Goal: Use online tool/utility: Utilize a website feature to perform a specific function

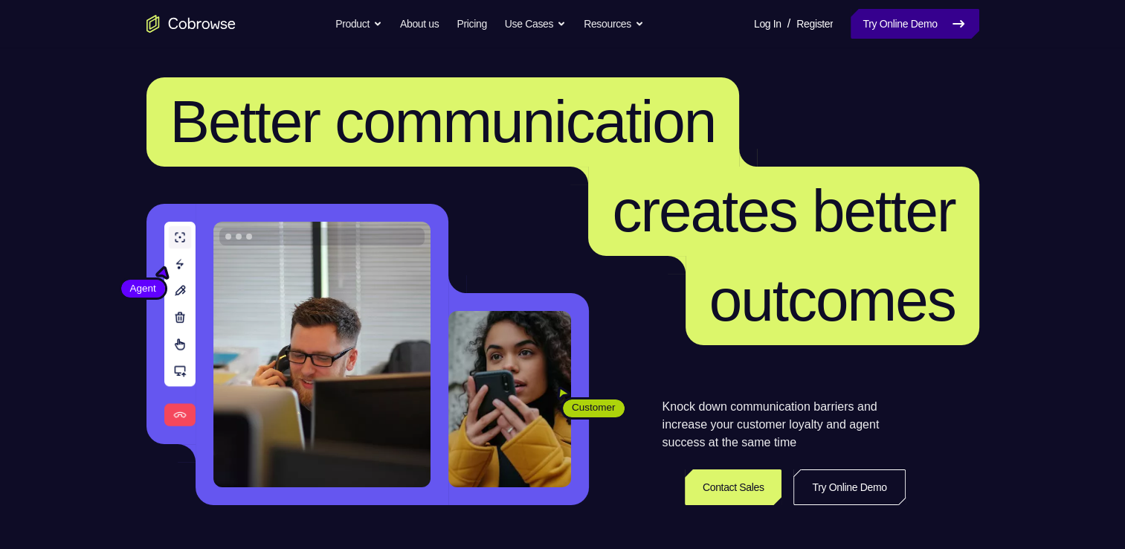
click at [888, 37] on link "Try Online Demo" at bounding box center [915, 24] width 128 height 30
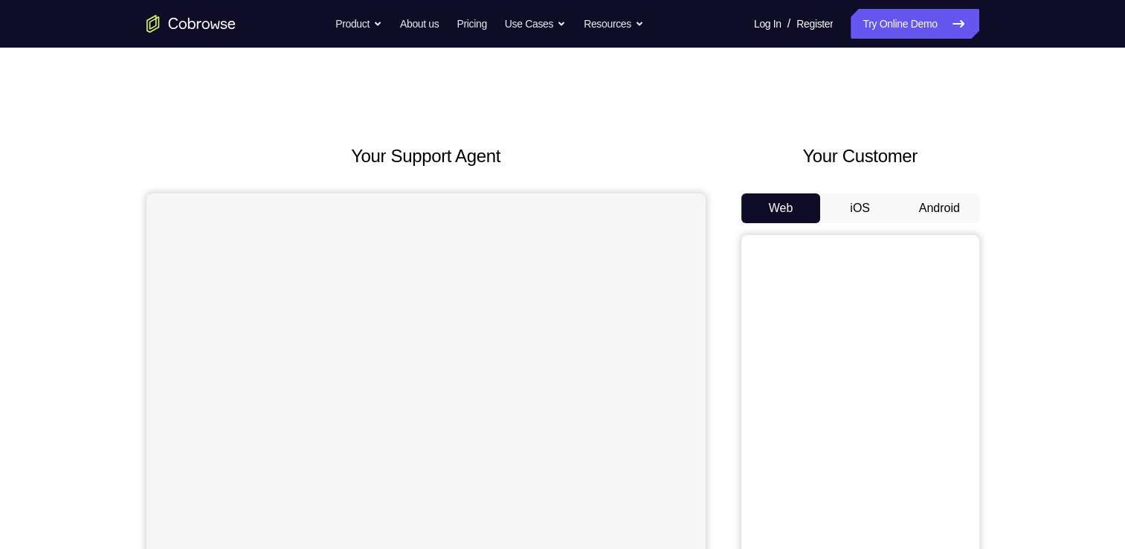
click at [947, 210] on button "Android" at bounding box center [940, 208] width 80 height 30
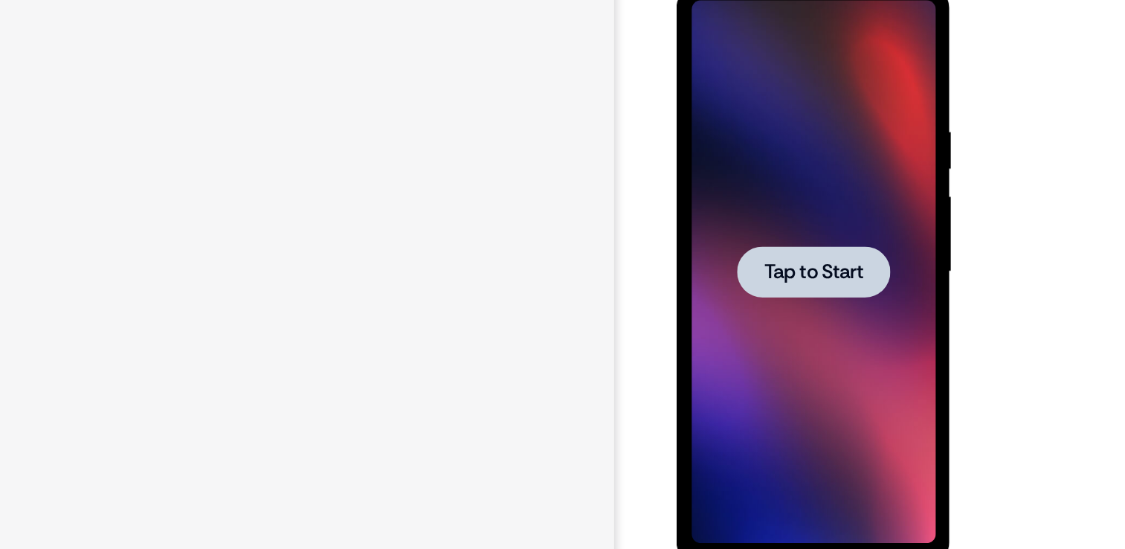
click at [767, 209] on span "Tap to Start" at bounding box center [781, 205] width 76 height 15
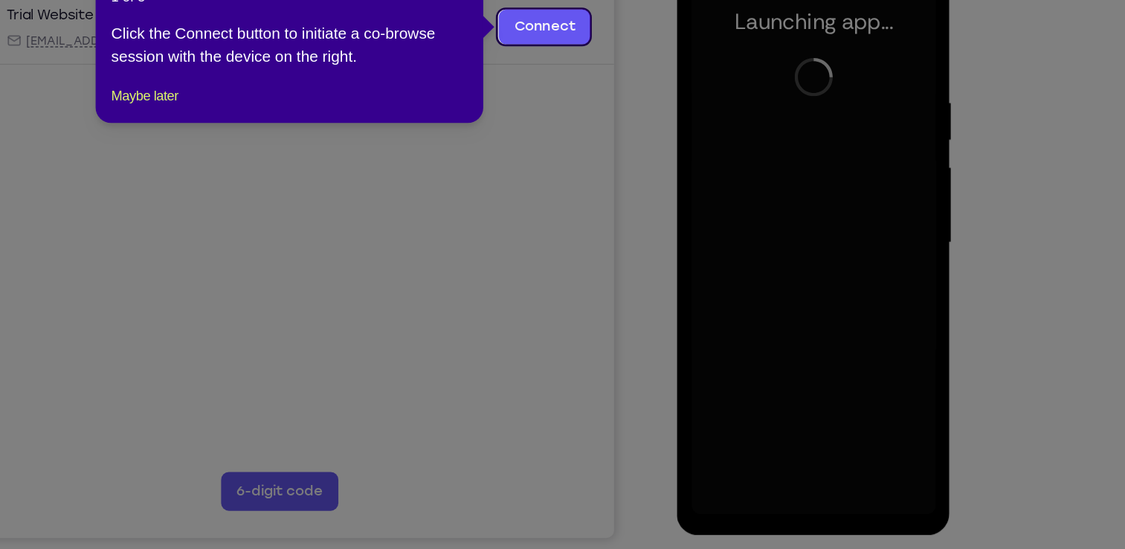
scroll to position [184, 0]
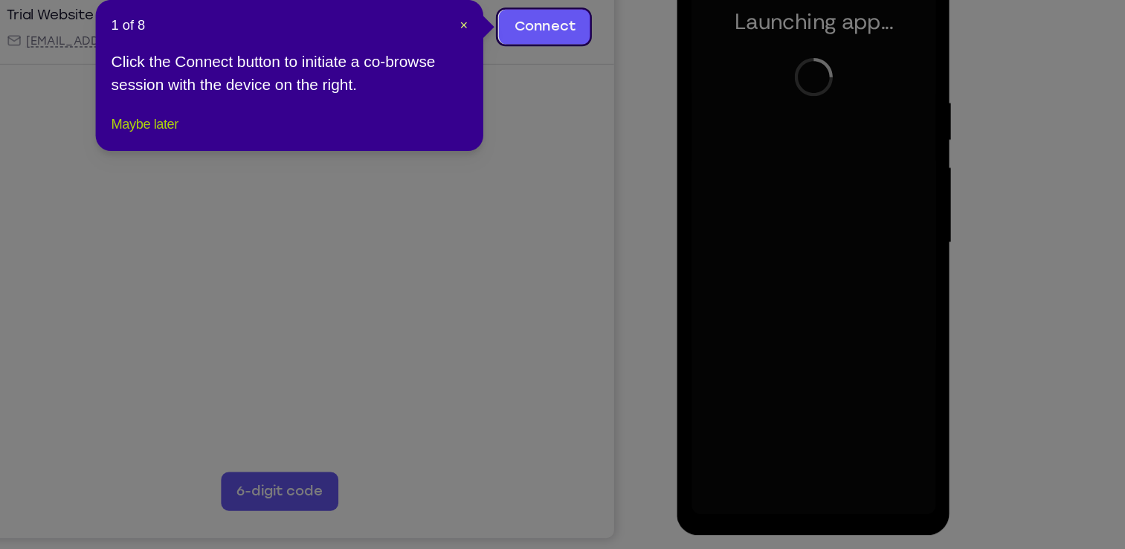
click at [358, 199] on button "Maybe later" at bounding box center [345, 190] width 51 height 18
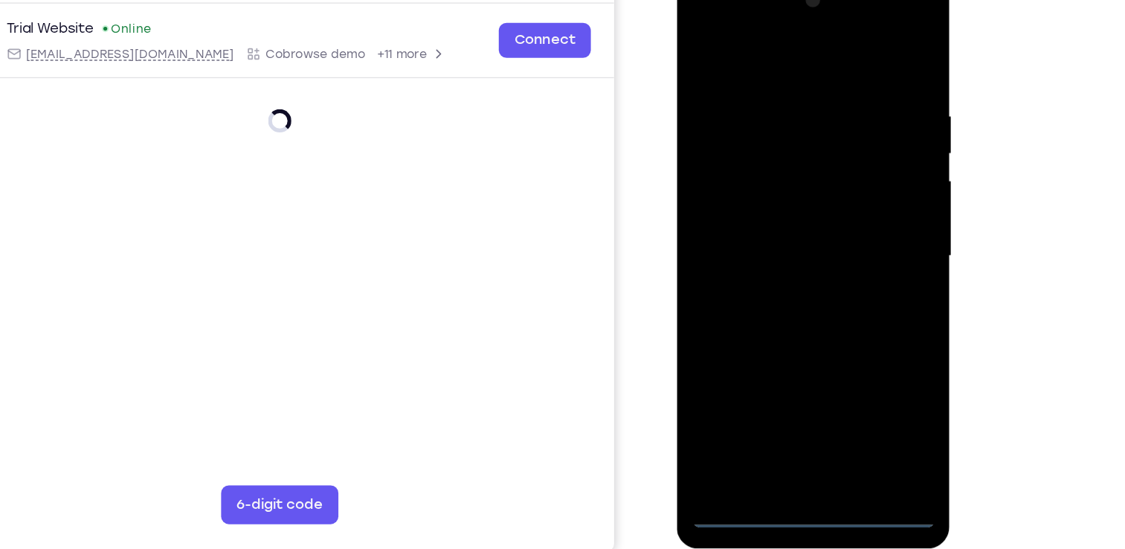
click at [777, 384] on div at bounding box center [781, 190] width 187 height 416
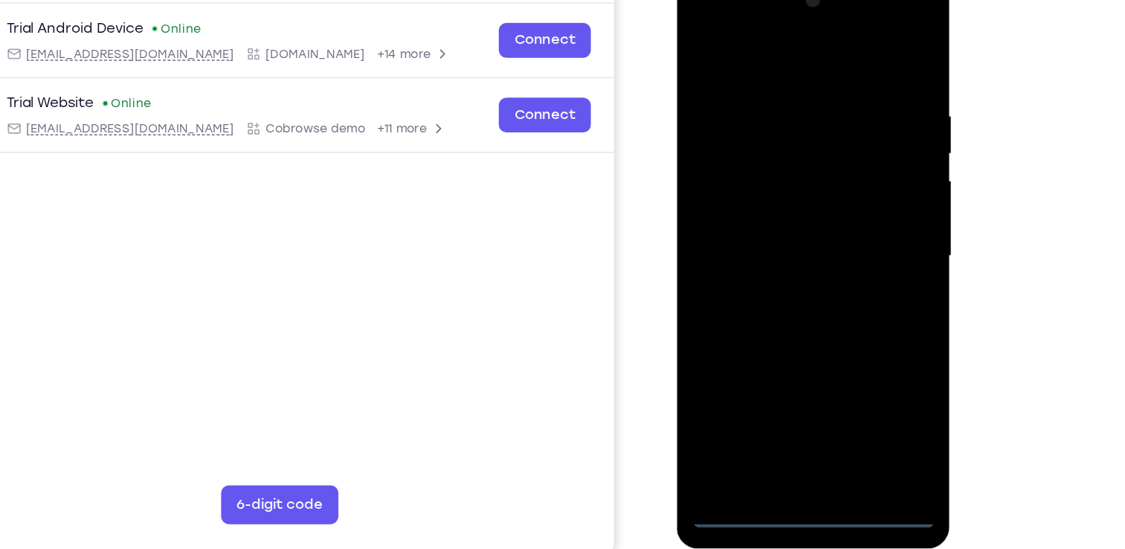
click at [839, 327] on div at bounding box center [781, 190] width 187 height 416
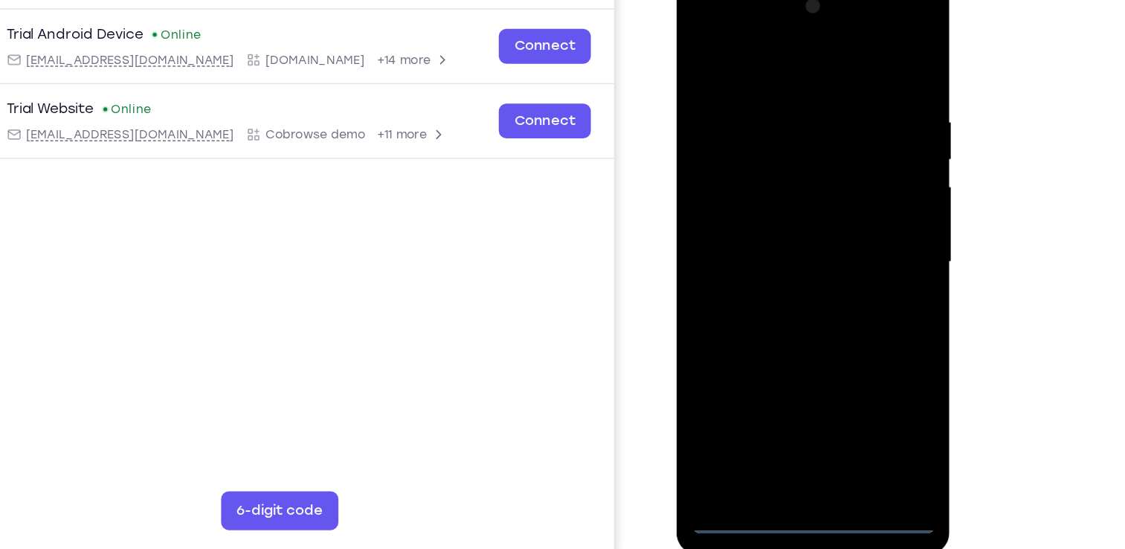
scroll to position [184, 0]
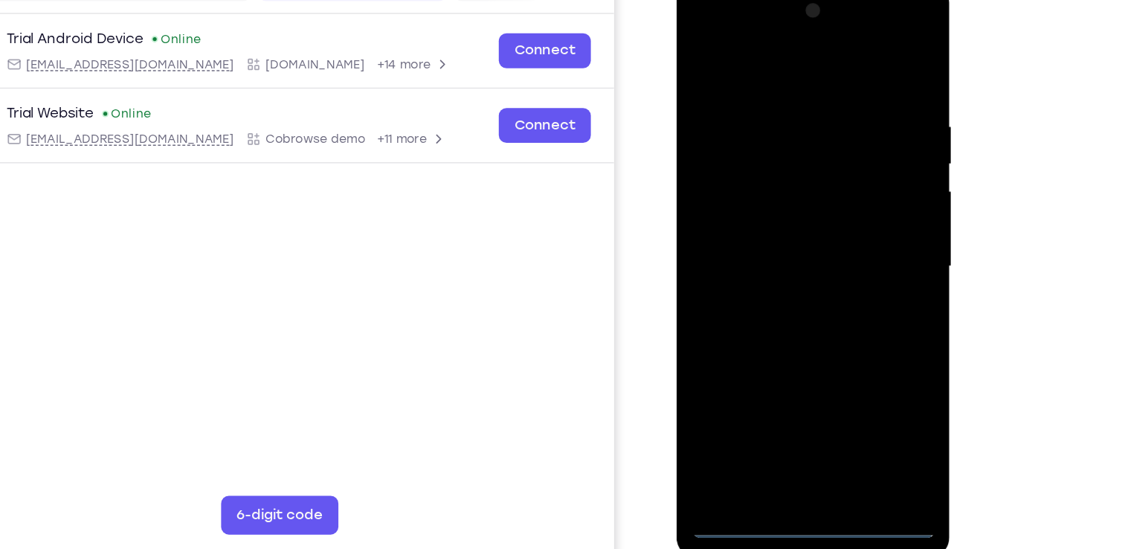
click at [698, 28] on div at bounding box center [781, 201] width 187 height 416
click at [842, 188] on div at bounding box center [781, 201] width 187 height 416
click at [768, 224] on div at bounding box center [781, 201] width 187 height 416
click at [762, 188] on div at bounding box center [781, 201] width 187 height 416
click at [753, 175] on div at bounding box center [781, 201] width 187 height 416
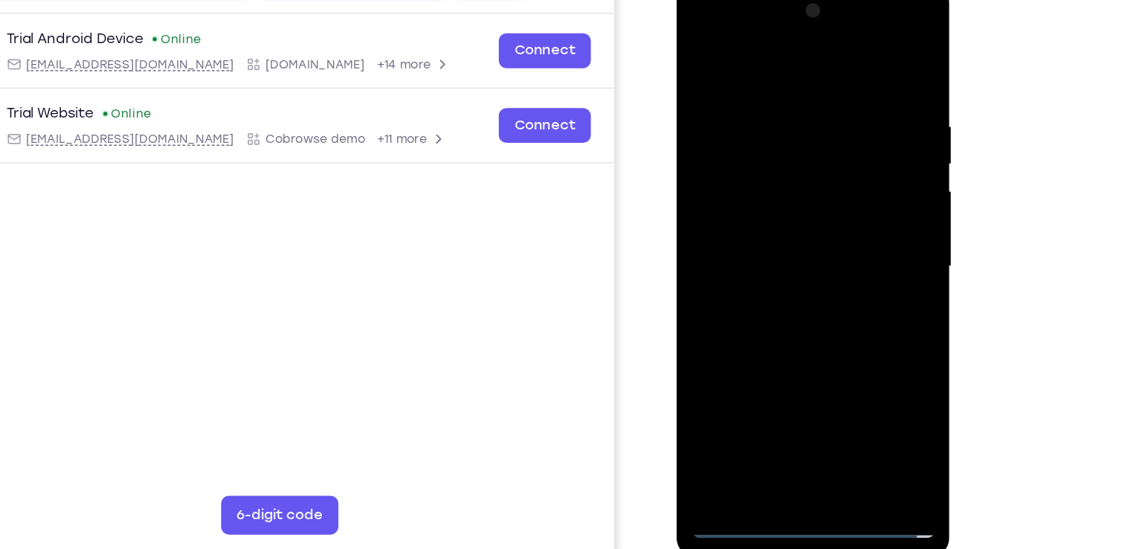
click at [764, 195] on div at bounding box center [781, 201] width 187 height 416
click at [781, 252] on div at bounding box center [781, 201] width 187 height 416
click at [800, 245] on div at bounding box center [781, 201] width 187 height 416
click at [797, 246] on div at bounding box center [781, 201] width 187 height 416
click at [790, 247] on div at bounding box center [781, 201] width 187 height 416
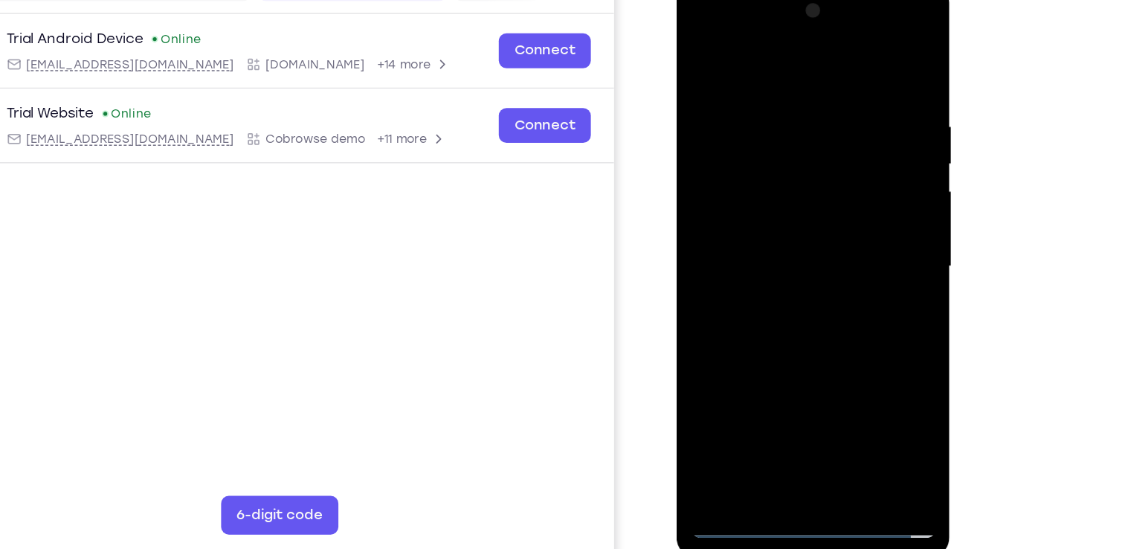
click at [790, 247] on div at bounding box center [781, 201] width 187 height 416
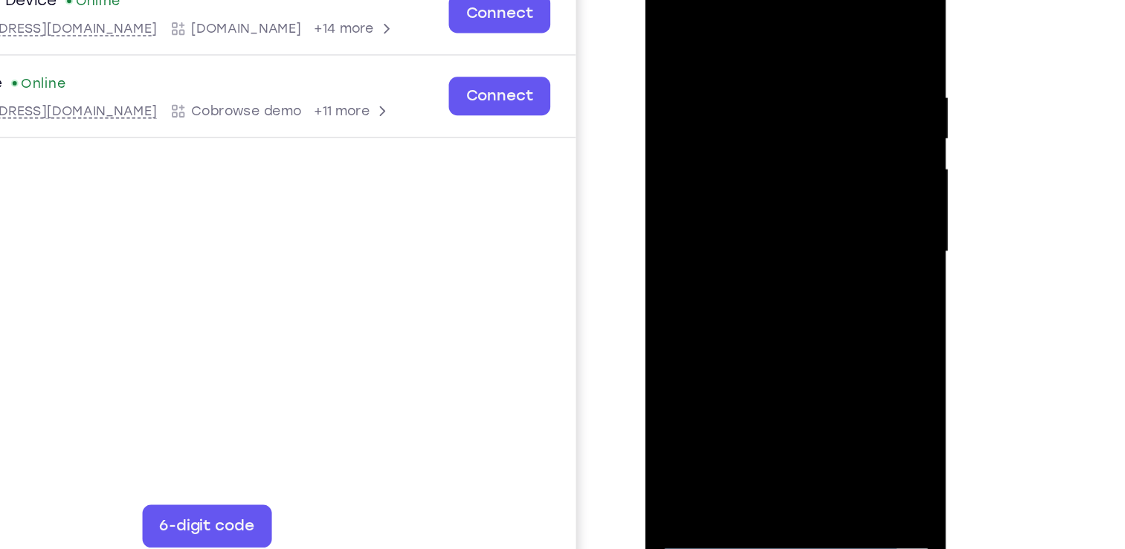
scroll to position [184, 0]
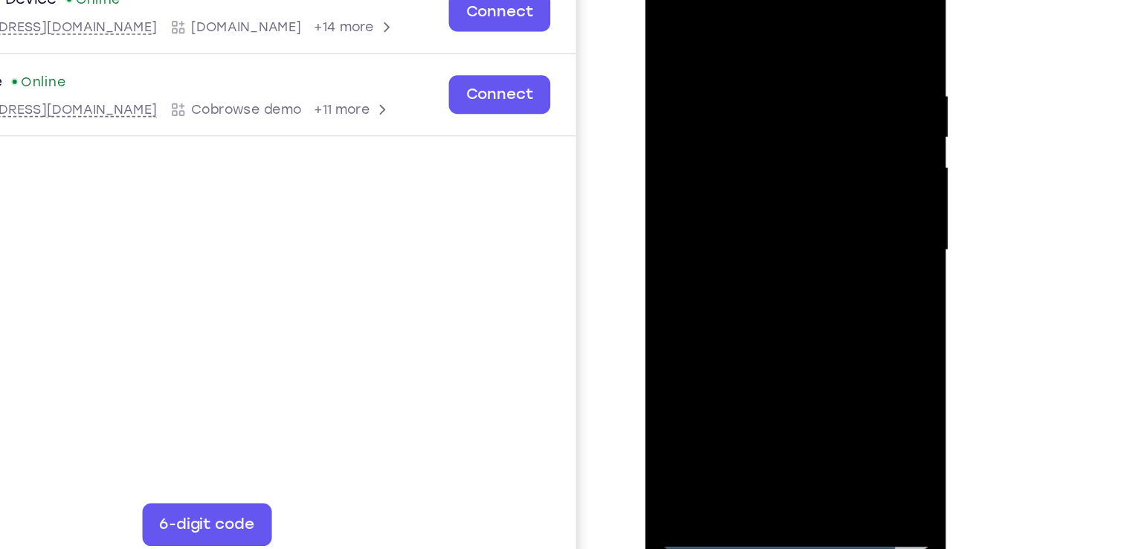
click at [792, 229] on div at bounding box center [749, 155] width 187 height 416
click at [837, 312] on div at bounding box center [749, 155] width 187 height 416
click at [724, 42] on div at bounding box center [749, 155] width 187 height 416
drag, startPoint x: 752, startPoint y: 81, endPoint x: 797, endPoint y: 114, distance: 55.9
click at [797, 114] on div at bounding box center [749, 155] width 187 height 416
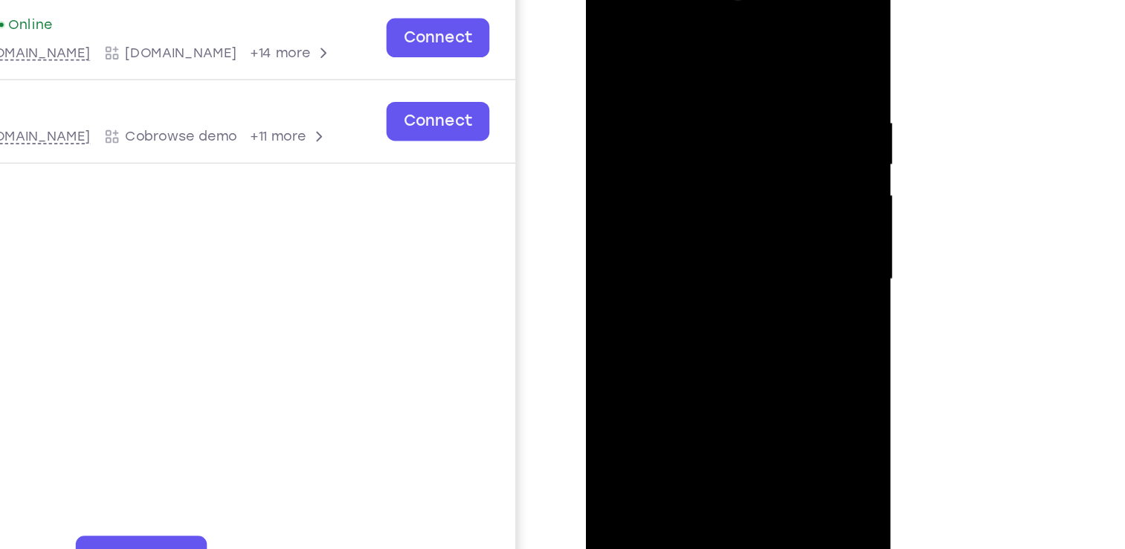
click at [764, 102] on div at bounding box center [690, 180] width 187 height 416
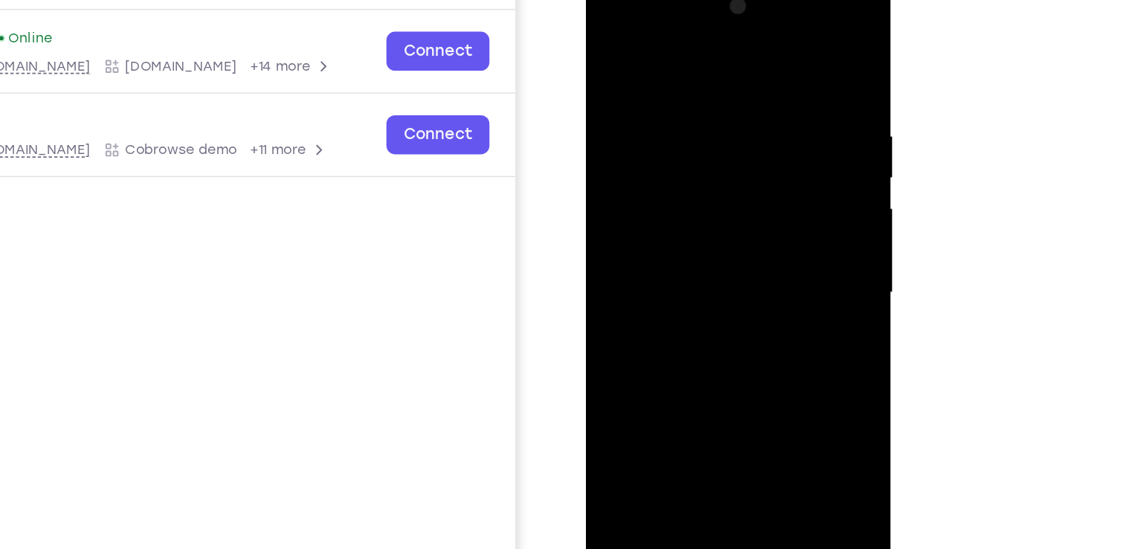
scroll to position [184, 0]
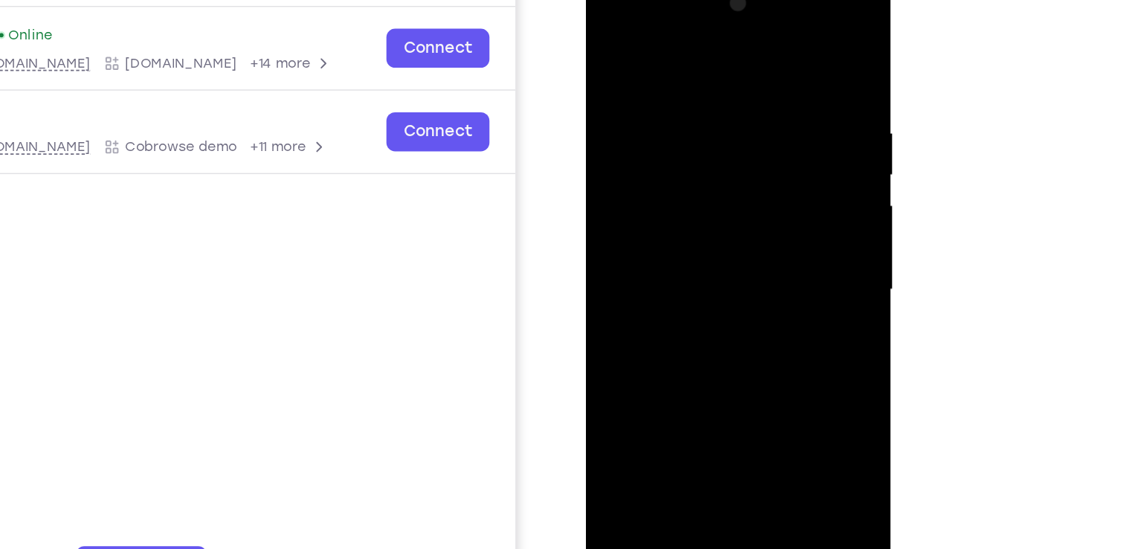
click at [764, 106] on div at bounding box center [690, 190] width 187 height 416
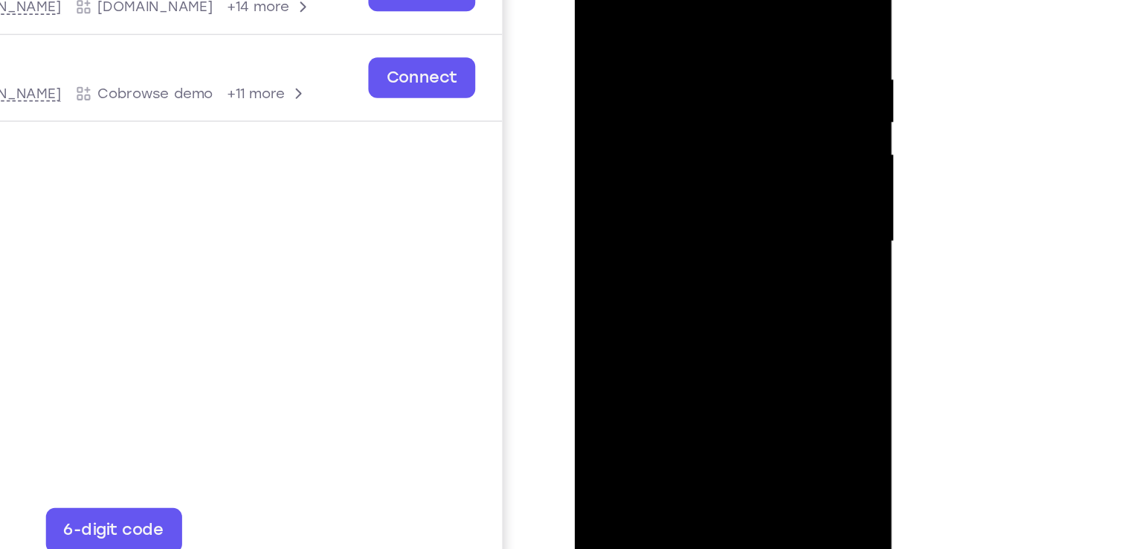
scroll to position [184, 0]
drag, startPoint x: 729, startPoint y: 107, endPoint x: 581, endPoint y: 118, distance: 149.1
click at [581, 118] on div at bounding box center [680, 130] width 210 height 443
click at [752, 0] on div at bounding box center [680, 128] width 187 height 416
drag, startPoint x: 707, startPoint y: 69, endPoint x: 718, endPoint y: 172, distance: 103.2
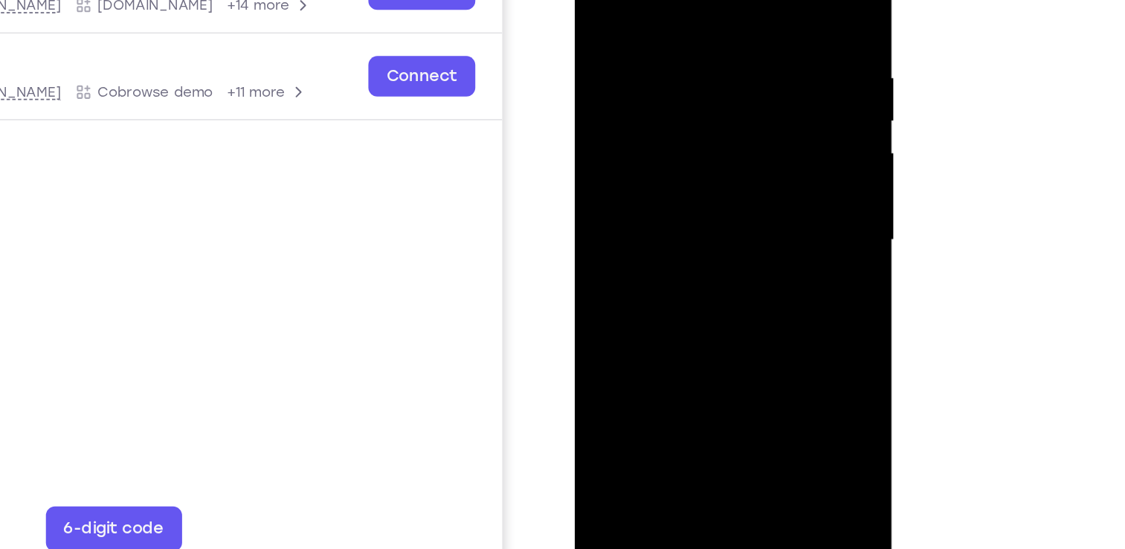
click at [718, 172] on div at bounding box center [680, 128] width 187 height 416
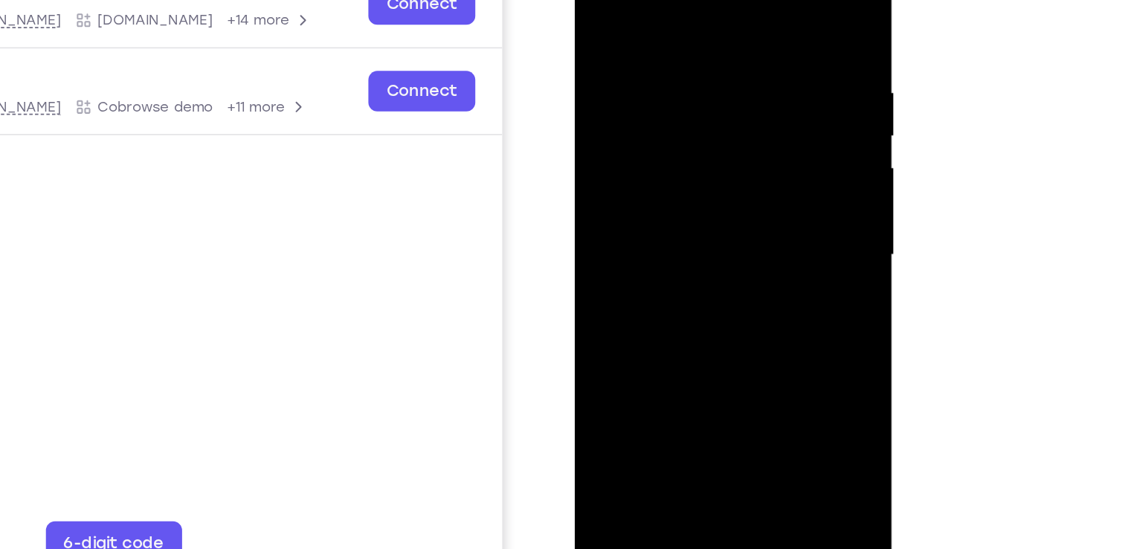
click at [659, 39] on div at bounding box center [680, 143] width 187 height 416
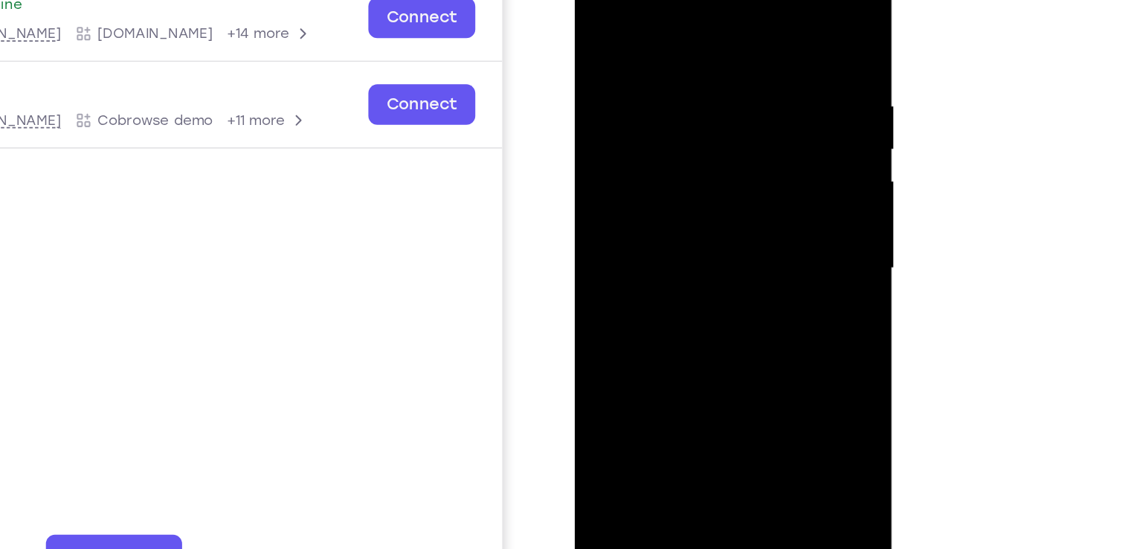
scroll to position [184, 0]
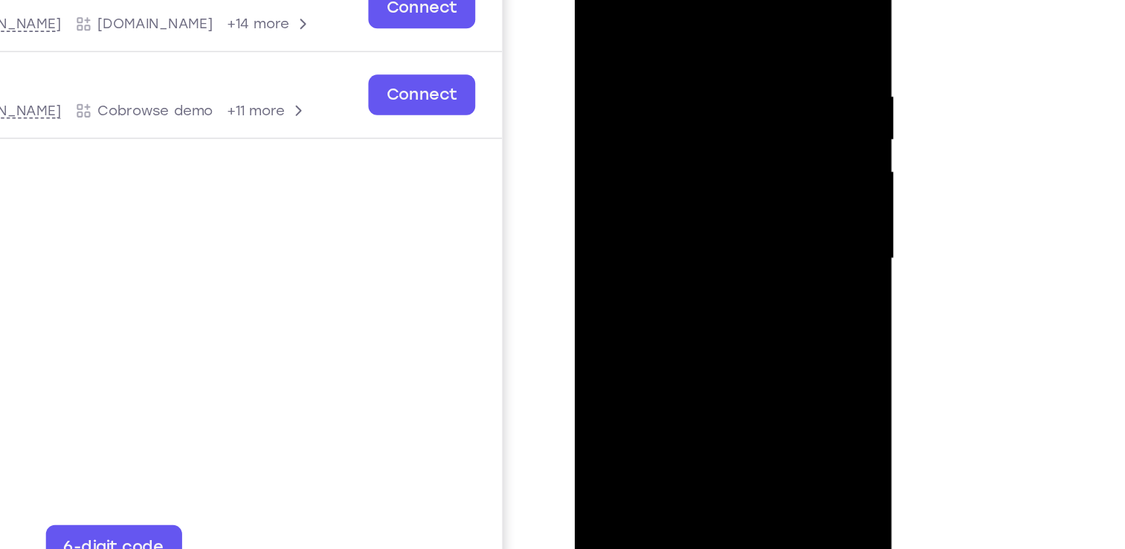
click at [609, 1] on div at bounding box center [680, 146] width 187 height 416
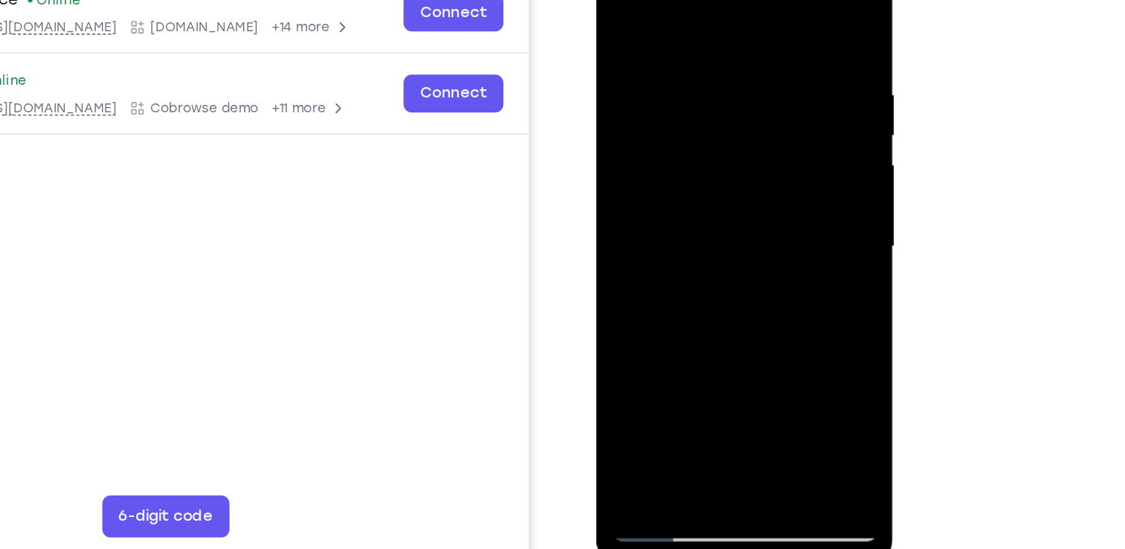
click at [616, 4] on div at bounding box center [700, 156] width 187 height 416
drag, startPoint x: 767, startPoint y: 187, endPoint x: 590, endPoint y: 209, distance: 178.3
click at [596, 209] on html "Online web based iOS Simulators and Android Emulators. Run iPhone, iPad, Mobile…" at bounding box center [702, 160] width 212 height 446
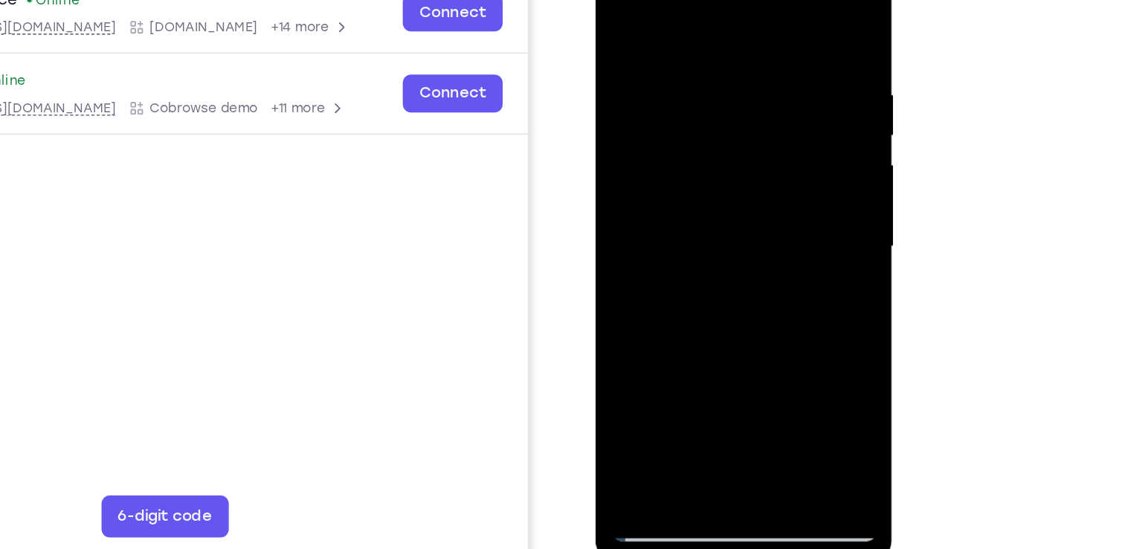
click at [778, 10] on div at bounding box center [700, 156] width 187 height 416
drag, startPoint x: 756, startPoint y: 193, endPoint x: 756, endPoint y: 130, distance: 63.2
click at [756, 130] on div at bounding box center [700, 156] width 187 height 416
click at [785, 162] on div at bounding box center [700, 156] width 187 height 416
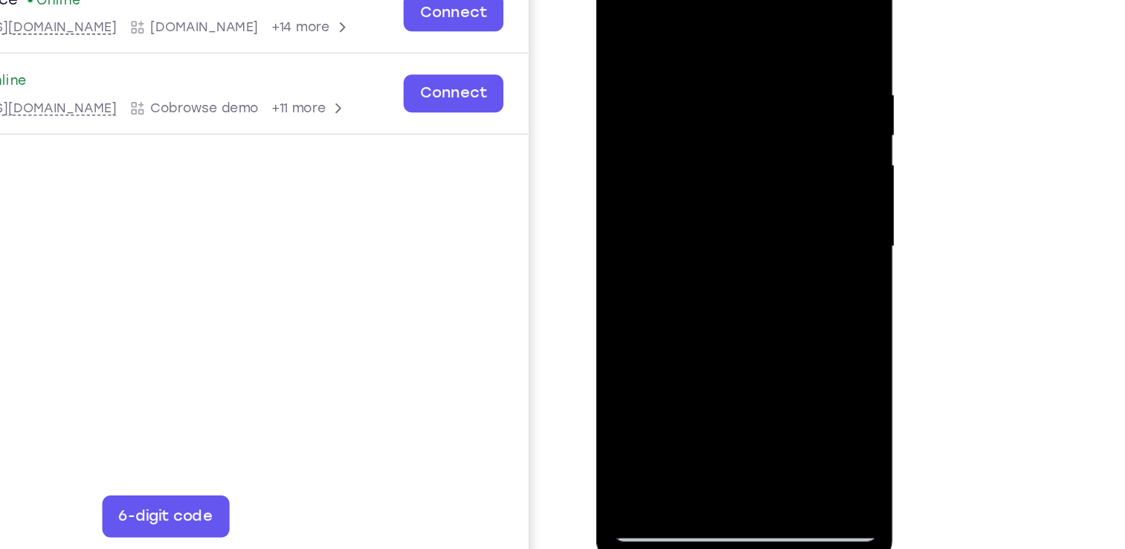
click at [738, 327] on div at bounding box center [700, 156] width 187 height 416
click at [697, 238] on div at bounding box center [700, 156] width 187 height 416
click at [623, 8] on div at bounding box center [700, 156] width 187 height 416
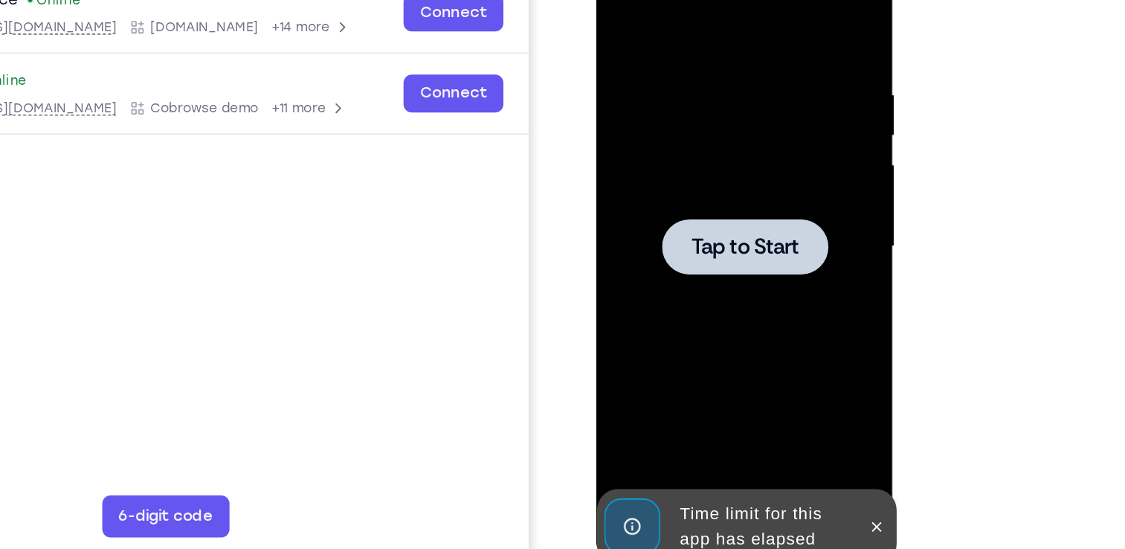
drag, startPoint x: 697, startPoint y: 184, endPoint x: 694, endPoint y: 60, distance: 124.2
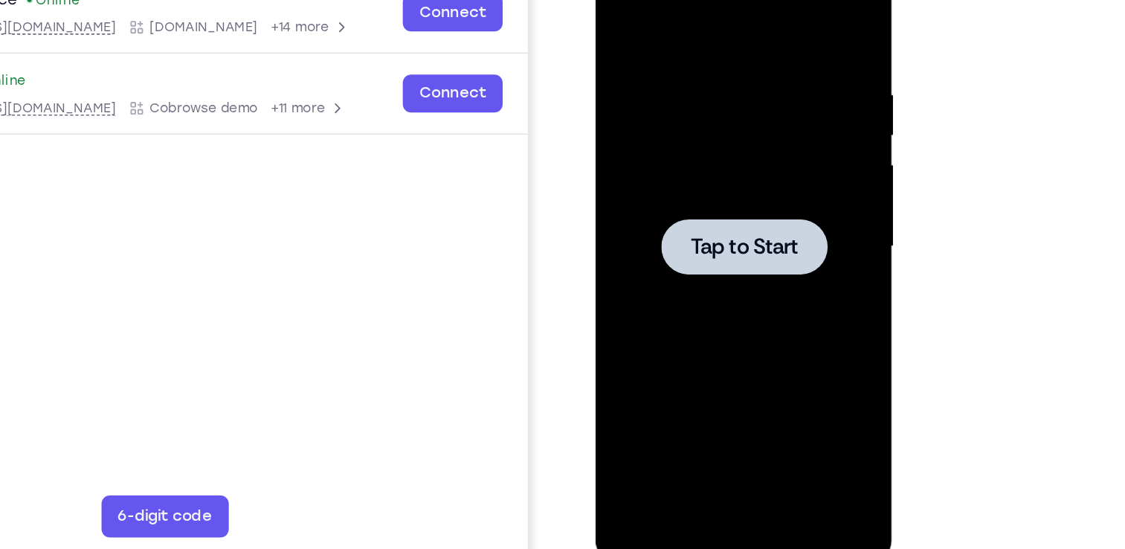
scroll to position [184, 0]
